Goal: Task Accomplishment & Management: Manage account settings

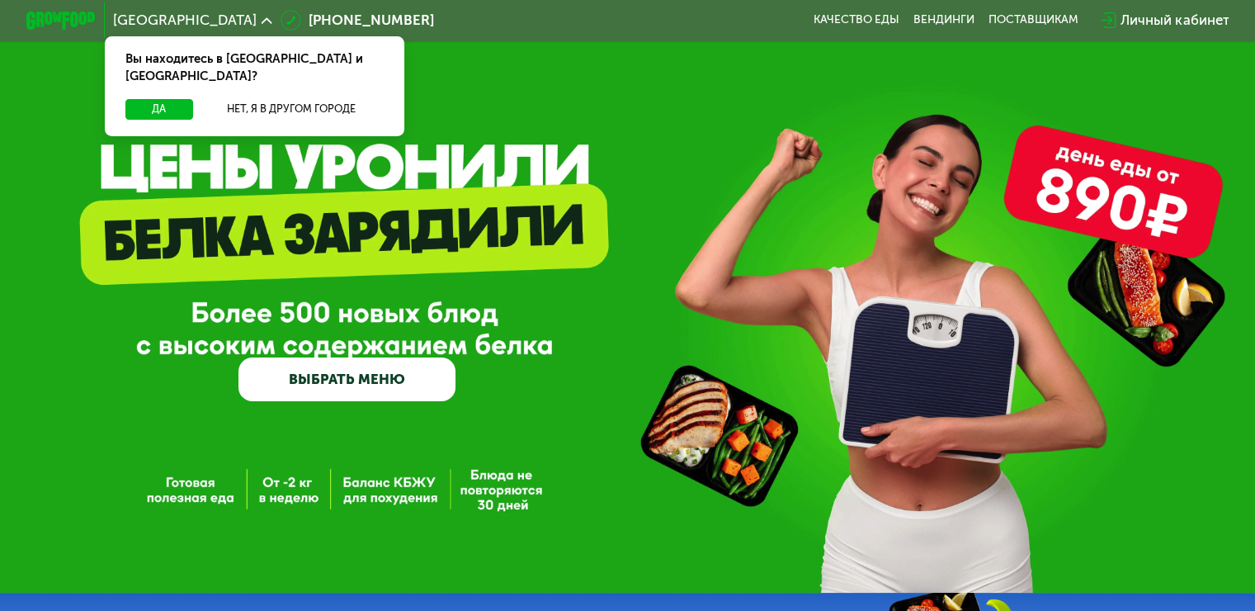
click at [1177, 17] on div "Личный кабинет" at bounding box center [1174, 20] width 108 height 21
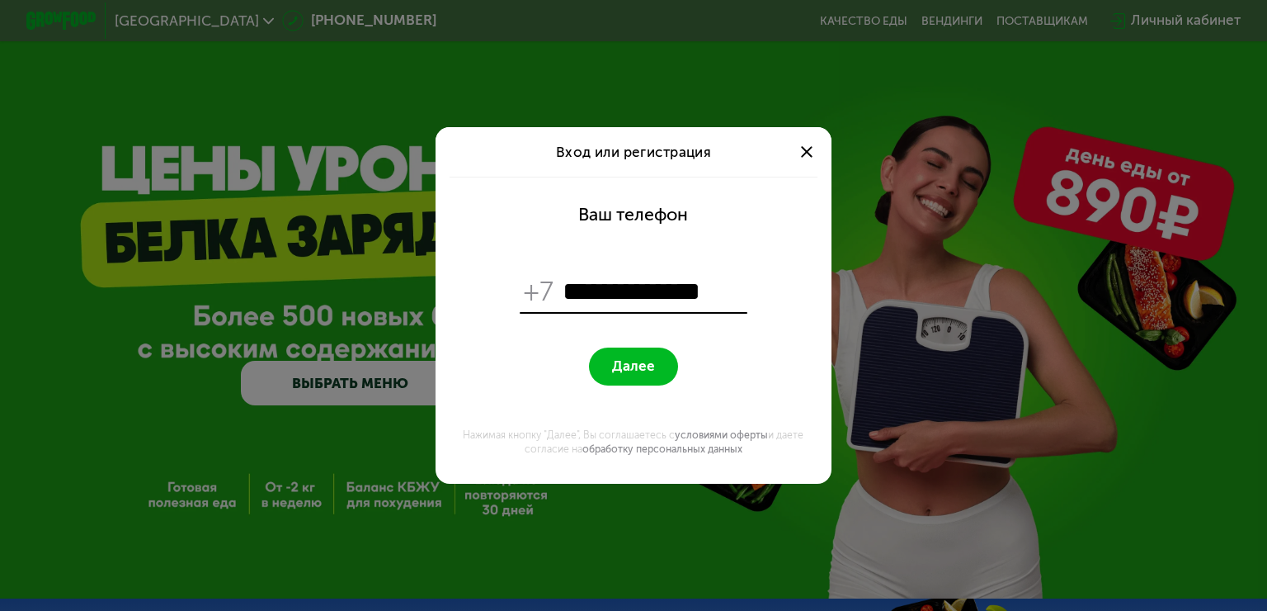
type input "**********"
click at [616, 360] on span "Далее" at bounding box center [633, 365] width 43 height 17
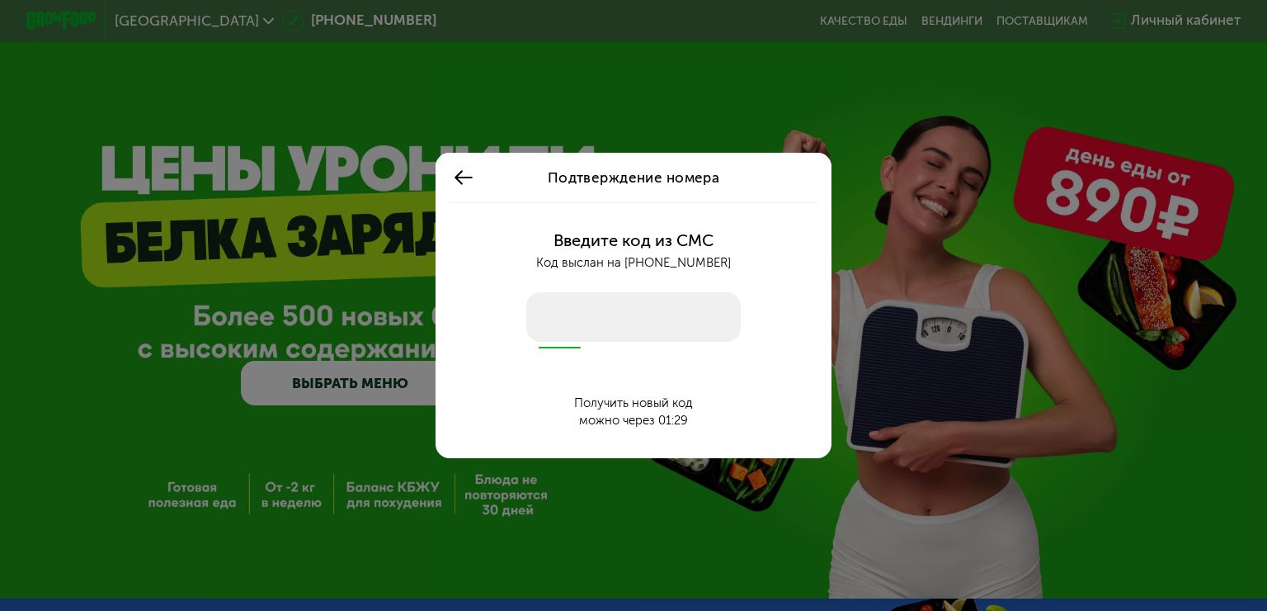
click at [594, 320] on input "number" at bounding box center [633, 317] width 215 height 50
type input "****"
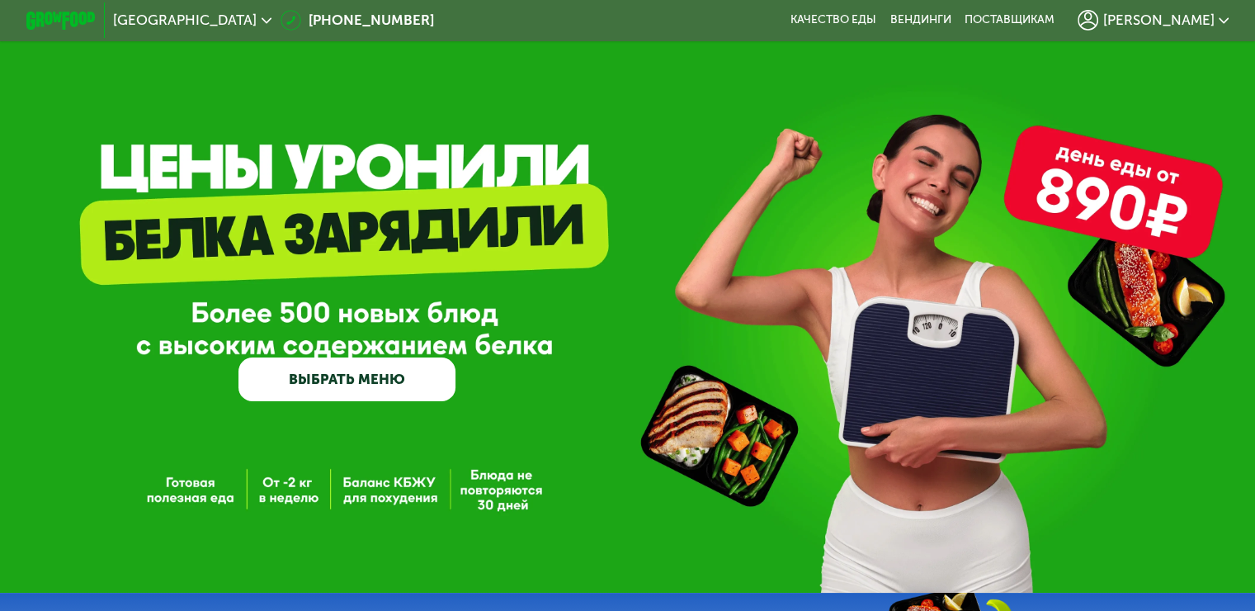
click at [1172, 22] on span "[PERSON_NAME]" at bounding box center [1157, 20] width 111 height 14
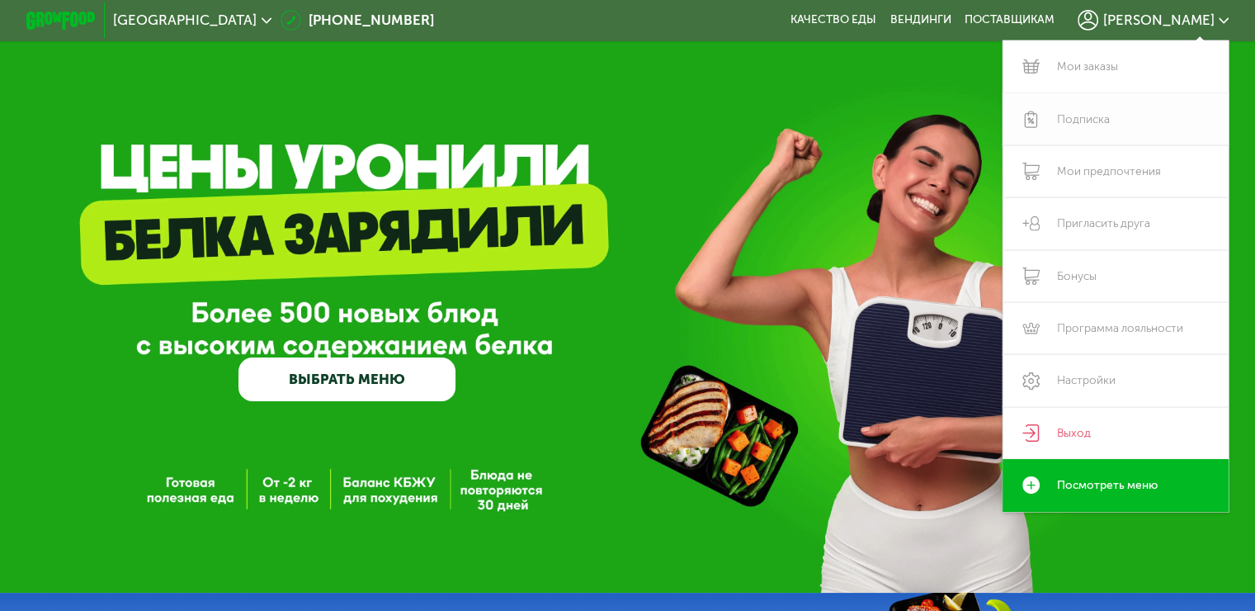
click at [1071, 124] on link "Подписка" at bounding box center [1115, 119] width 227 height 52
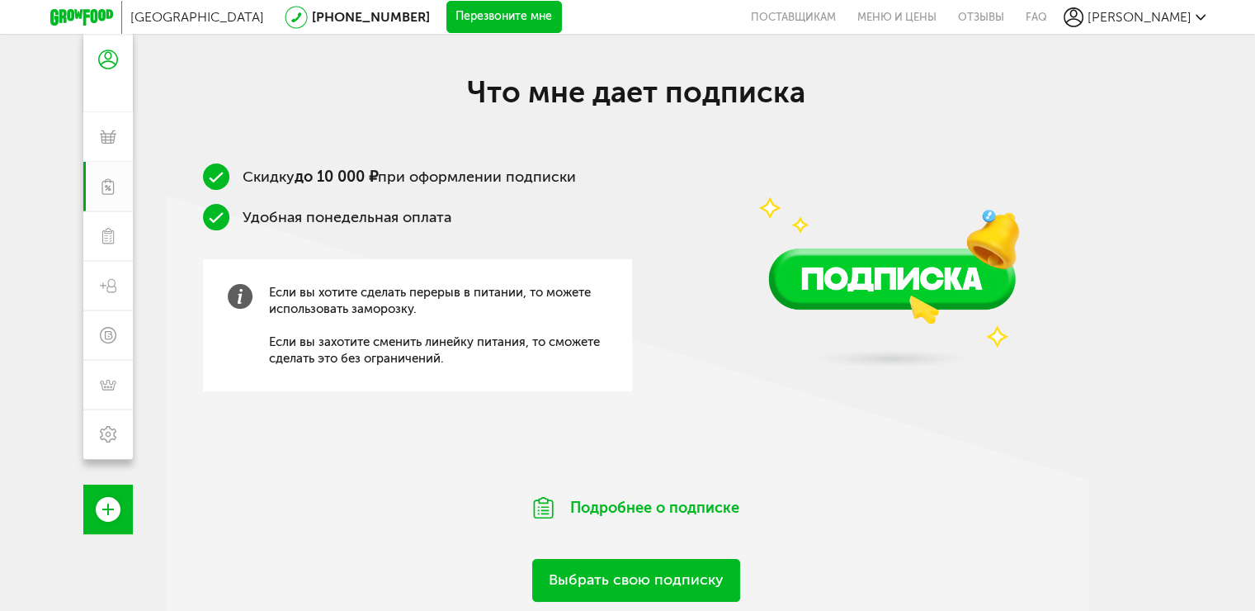
scroll to position [261, 0]
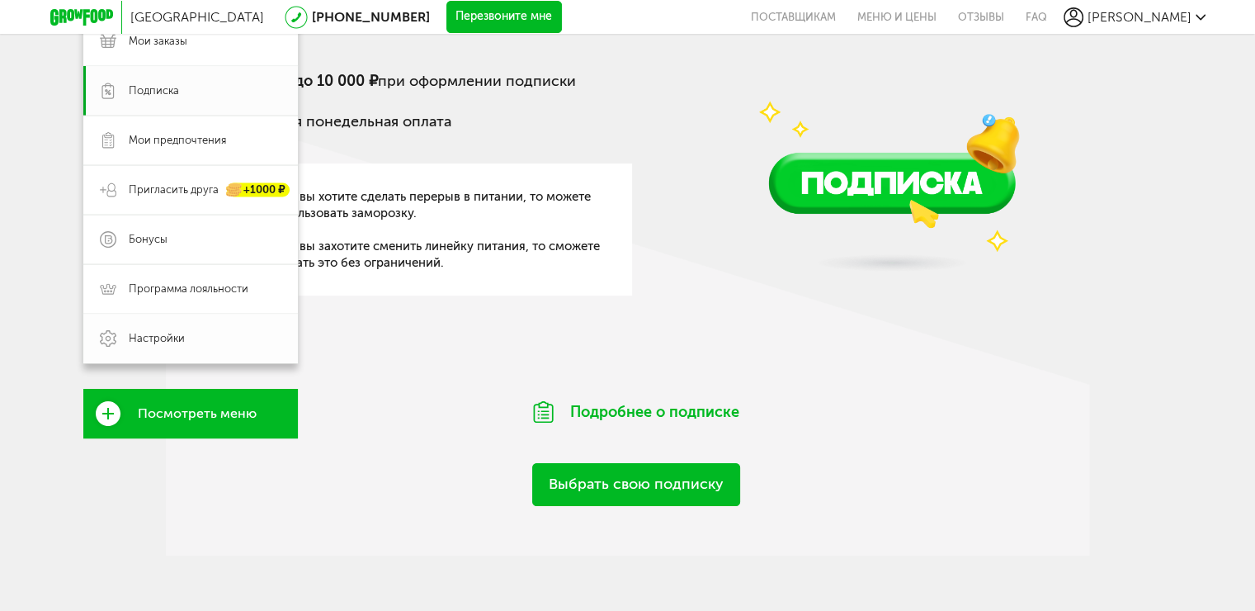
click at [170, 338] on span "Настройки" at bounding box center [157, 338] width 56 height 15
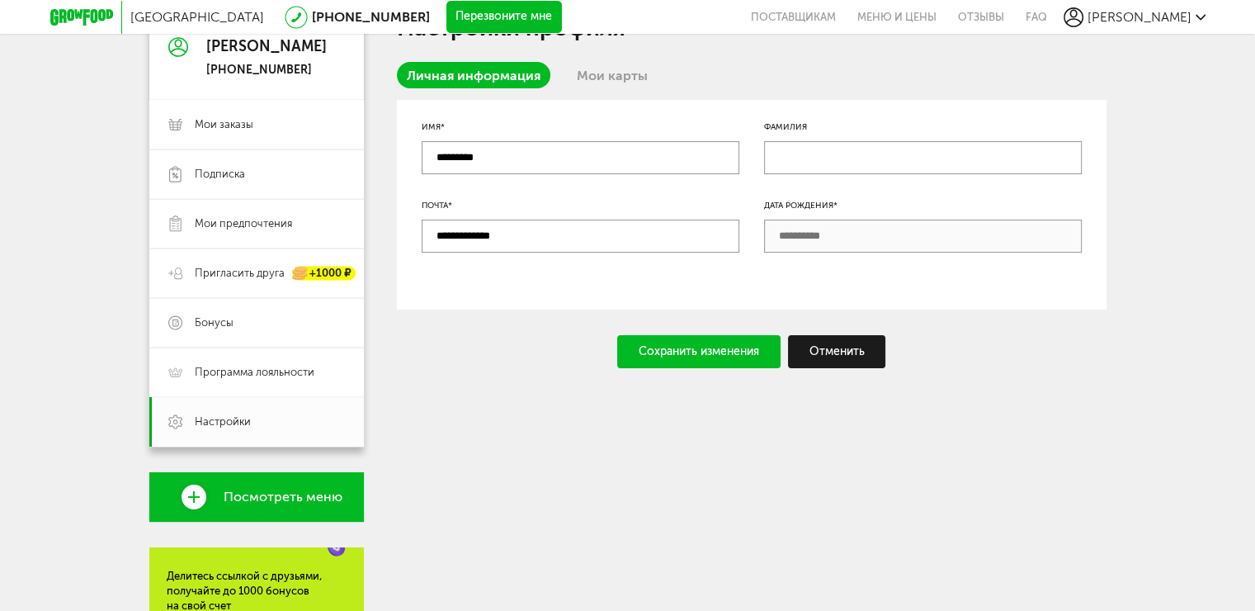
scroll to position [12, 0]
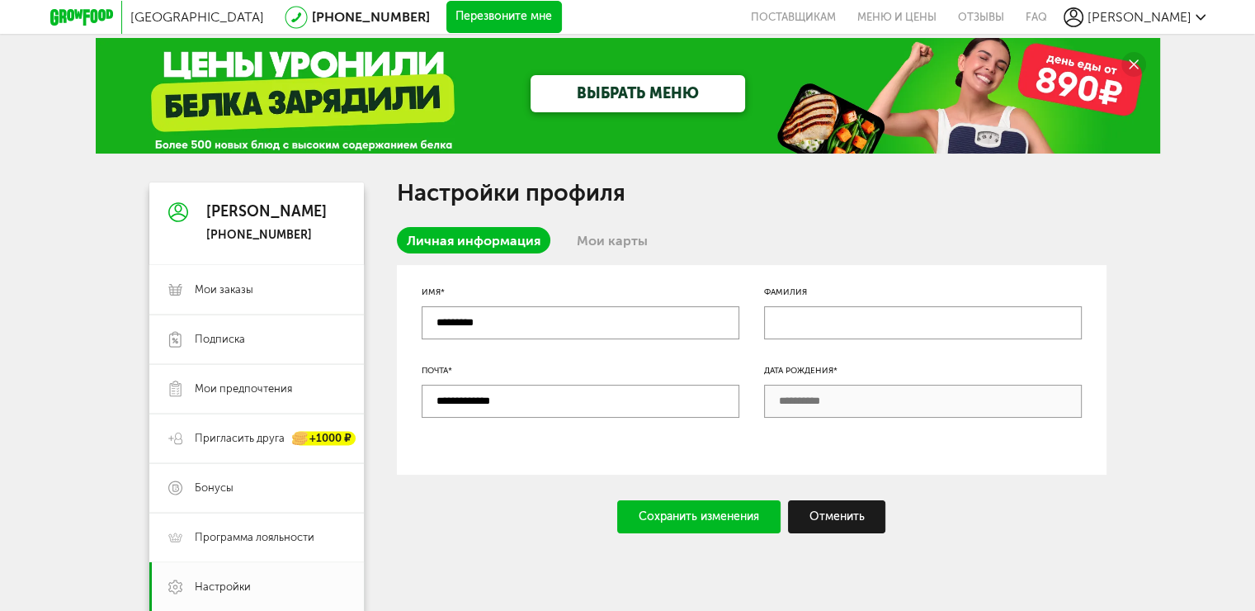
click at [594, 236] on link "Мои карты" at bounding box center [612, 240] width 91 height 26
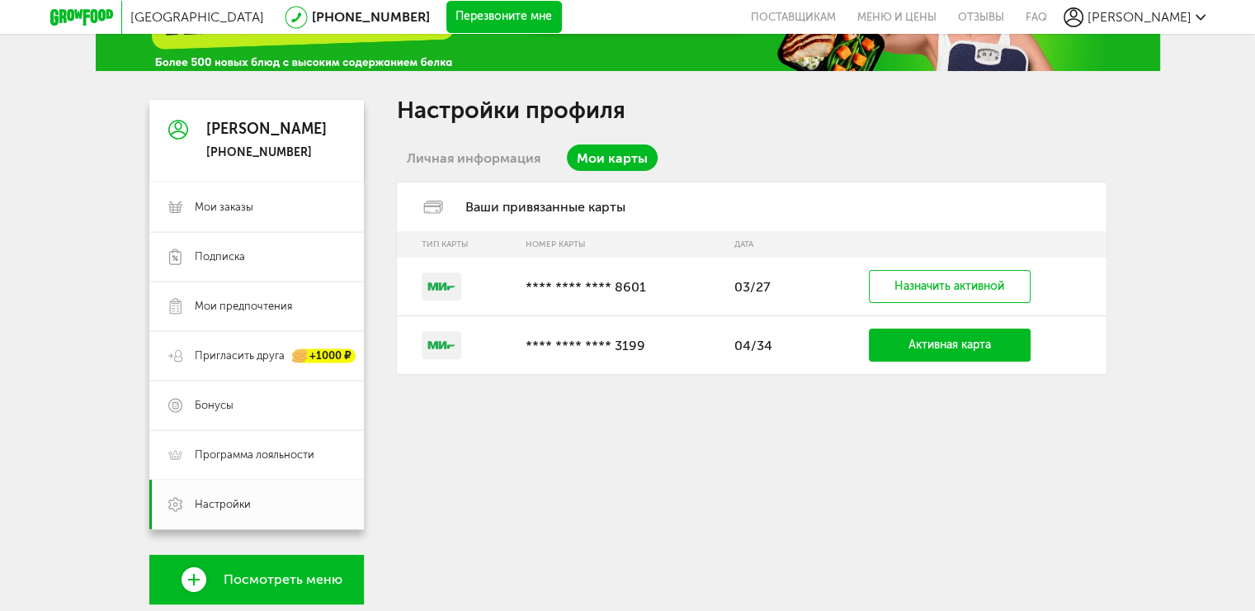
scroll to position [177, 0]
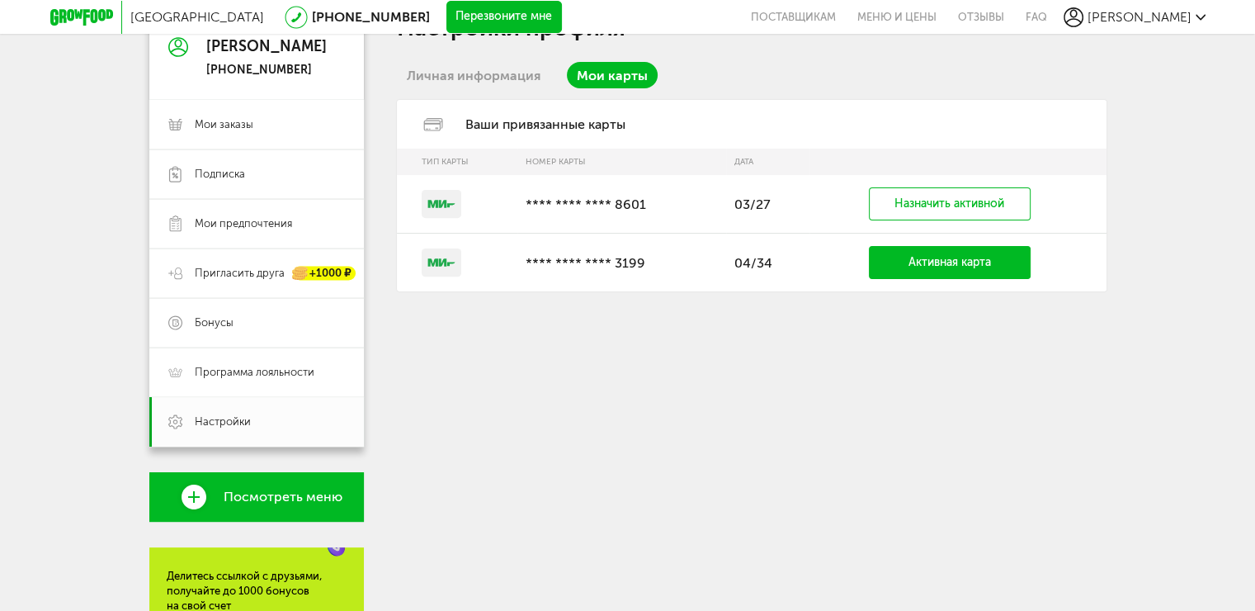
click at [397, 340] on div "Настройки профиля Личная информация Мои карты Ваши привязанные карты Тип карты …" at bounding box center [752, 423] width 710 height 812
click at [425, 201] on rect at bounding box center [442, 204] width 40 height 28
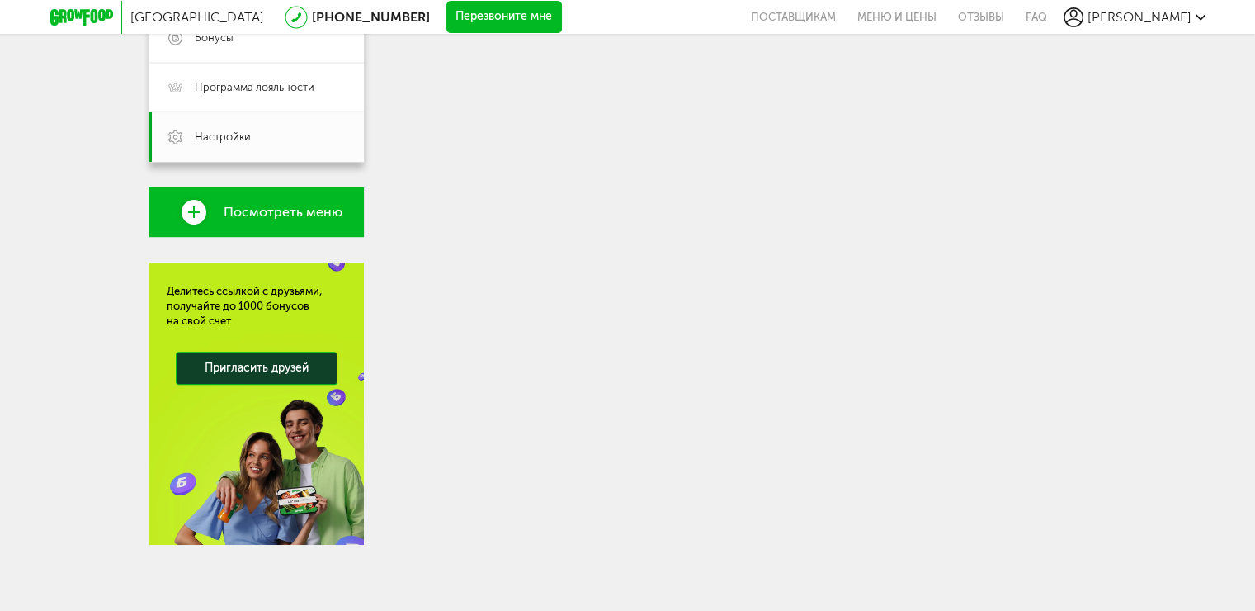
scroll to position [50, 0]
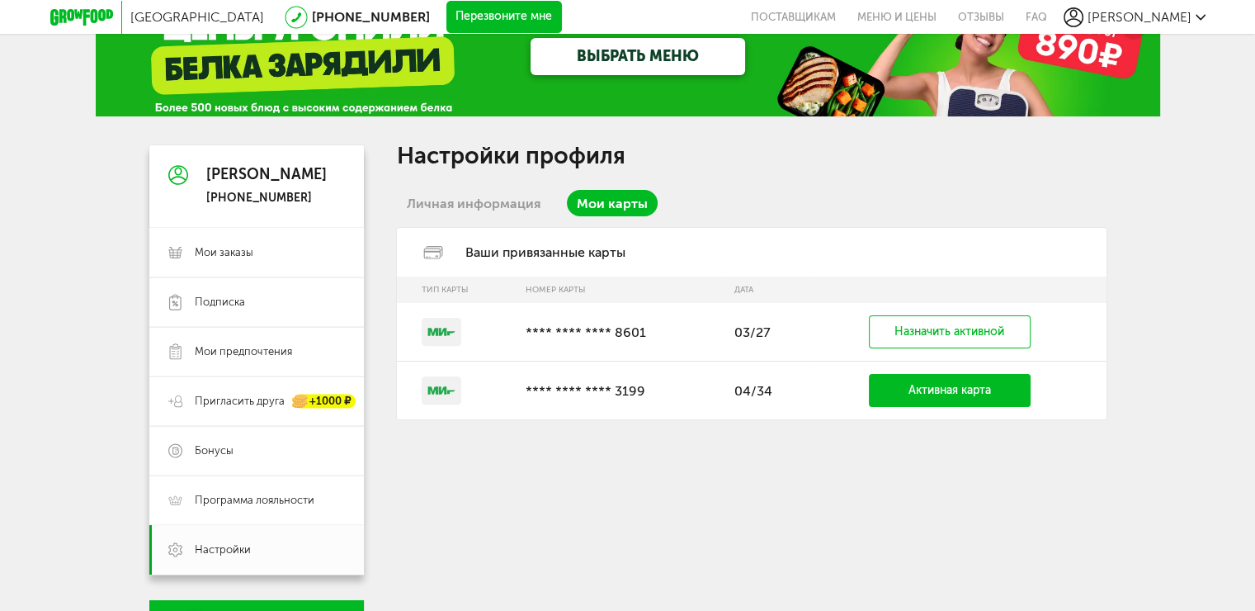
click at [461, 202] on link "Личная информация" at bounding box center [473, 203] width 153 height 26
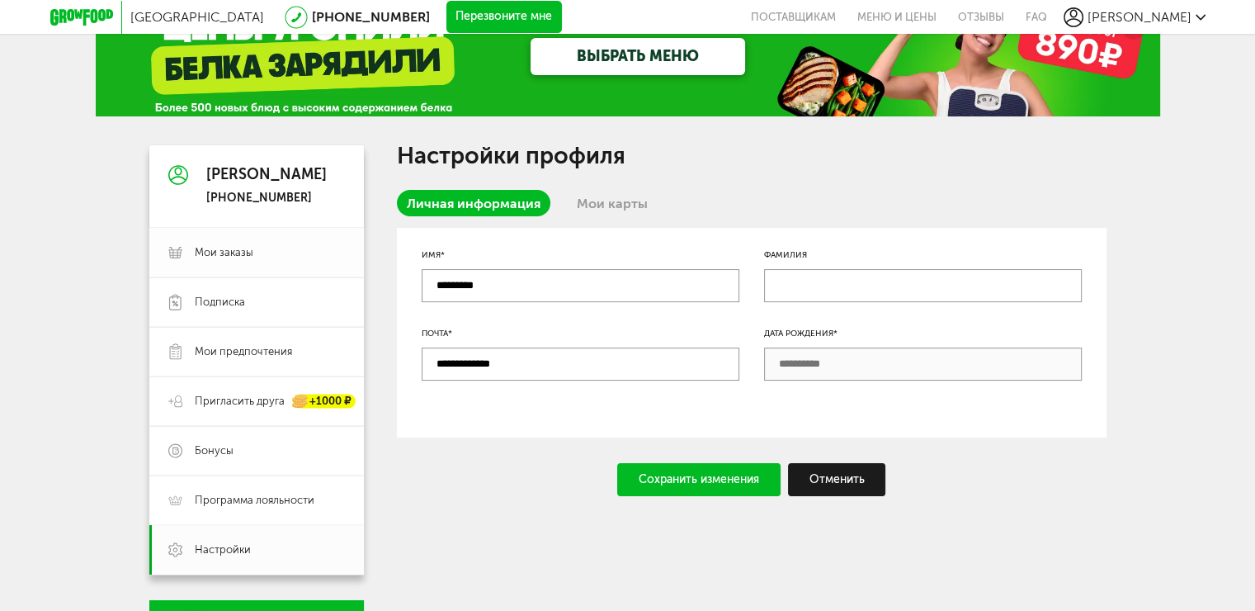
click at [231, 251] on span "Мои заказы" at bounding box center [224, 252] width 59 height 15
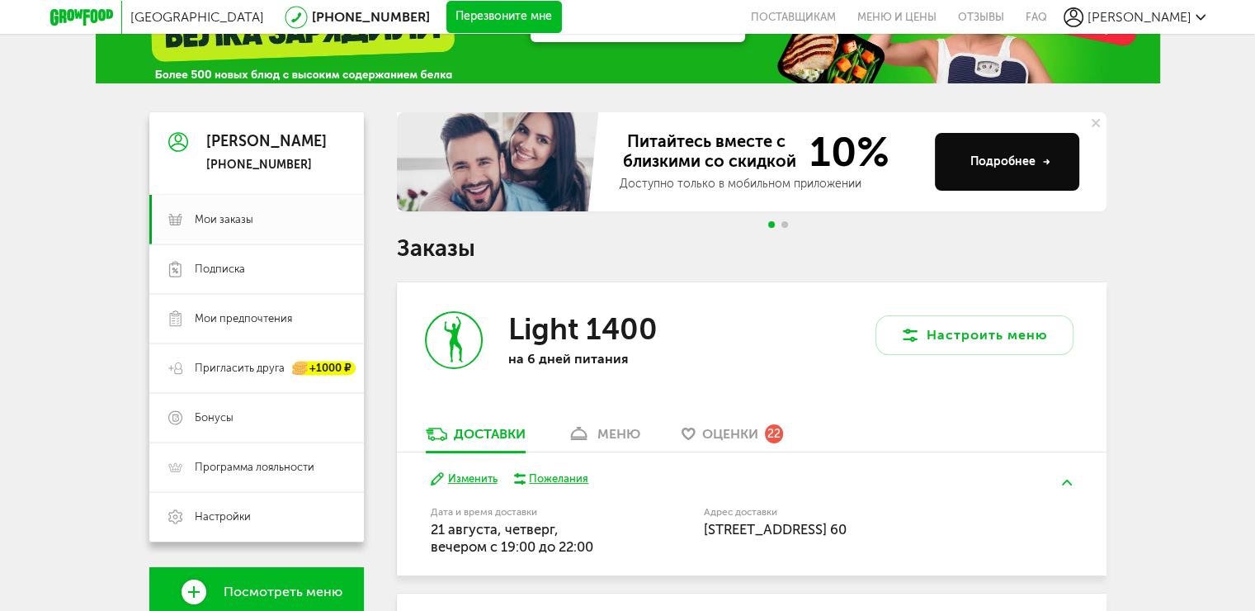
scroll to position [165, 0]
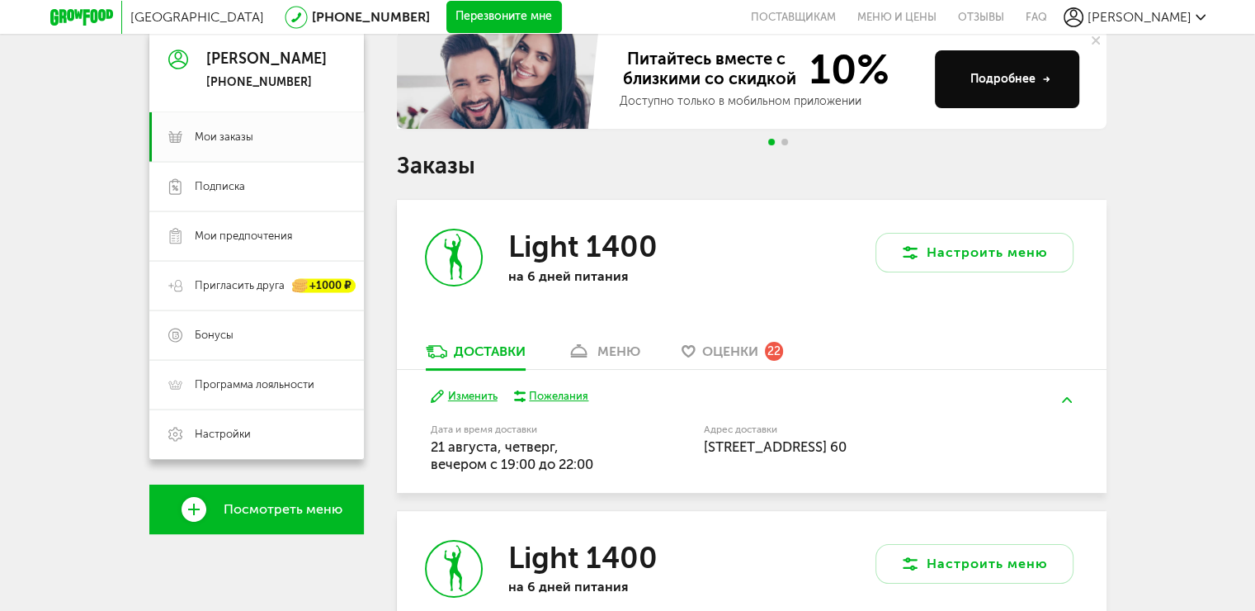
click at [785, 138] on div "Питайтесь вместе с близкими со скидкой 10% Доступно только в мобильном приложен…" at bounding box center [752, 92] width 710 height 125
click at [784, 142] on span "Go to slide 2" at bounding box center [784, 142] width 7 height 7
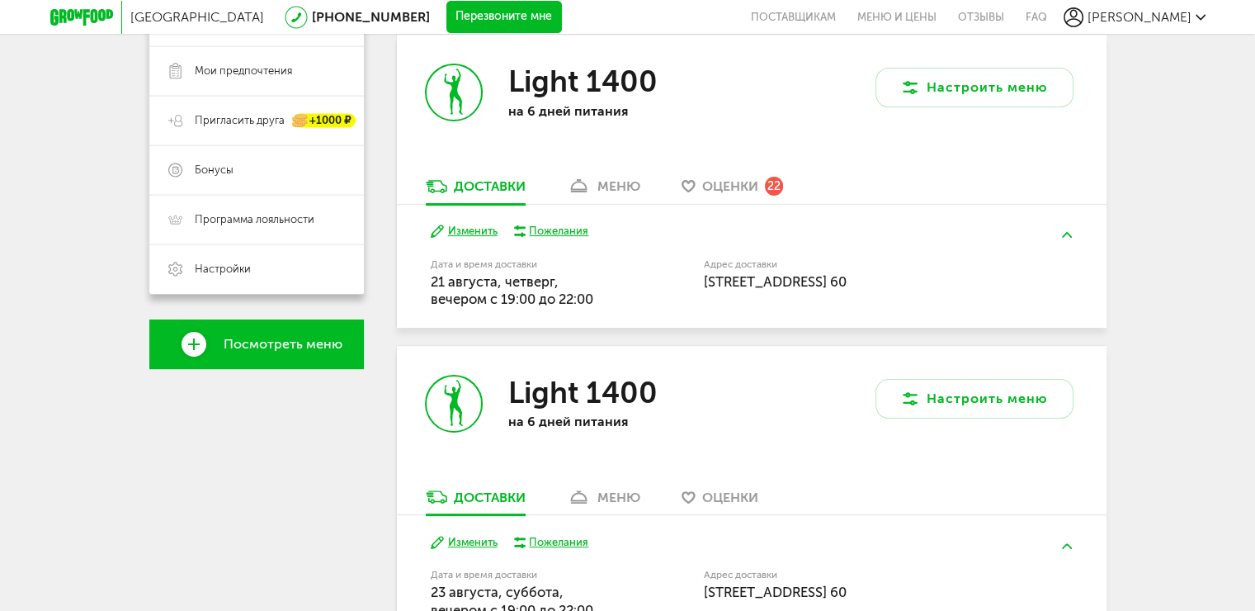
scroll to position [413, 0]
